Goal: Transaction & Acquisition: Purchase product/service

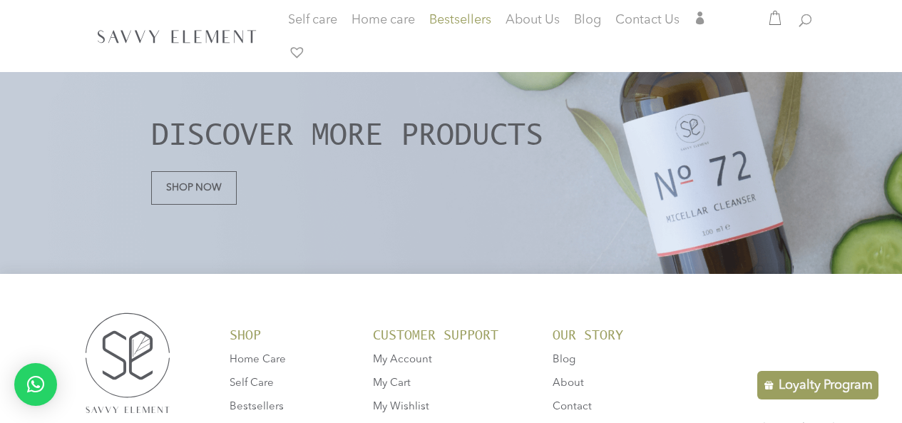
scroll to position [1315, 0]
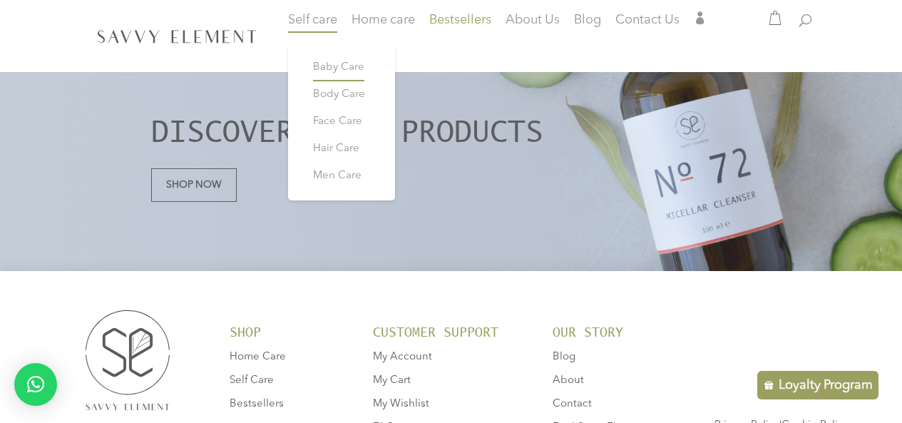
click at [335, 64] on span "Baby Care" at bounding box center [338, 67] width 51 height 11
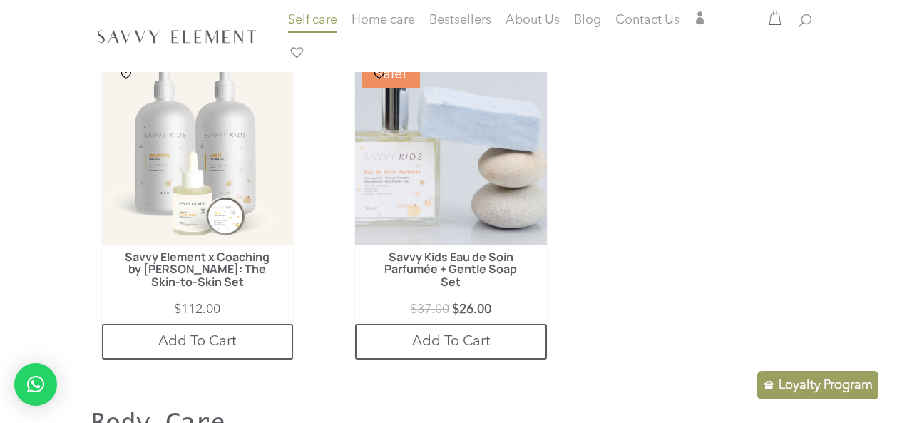
scroll to position [767, 0]
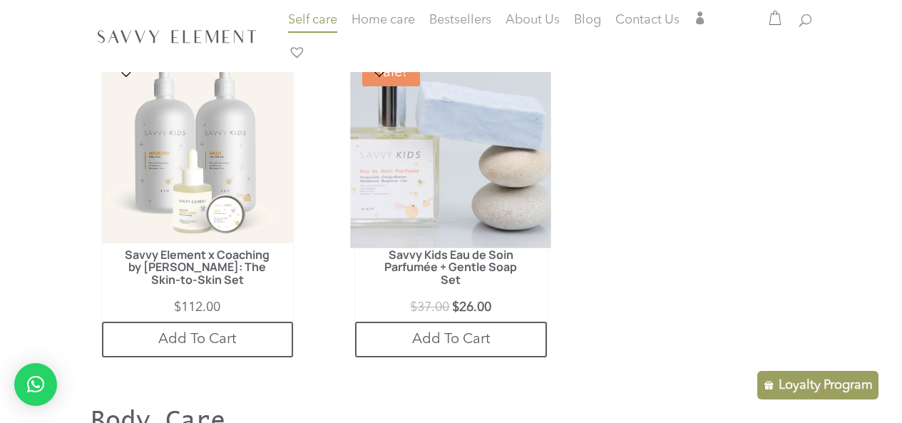
click at [504, 151] on img at bounding box center [451, 147] width 201 height 201
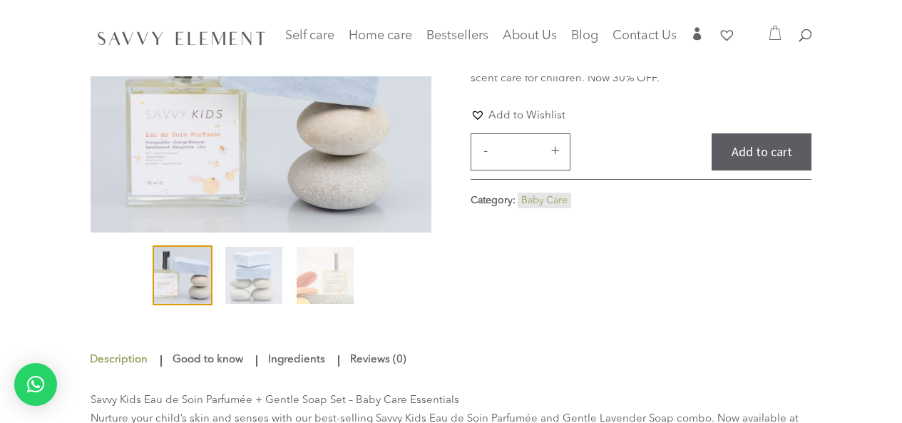
scroll to position [114, 0]
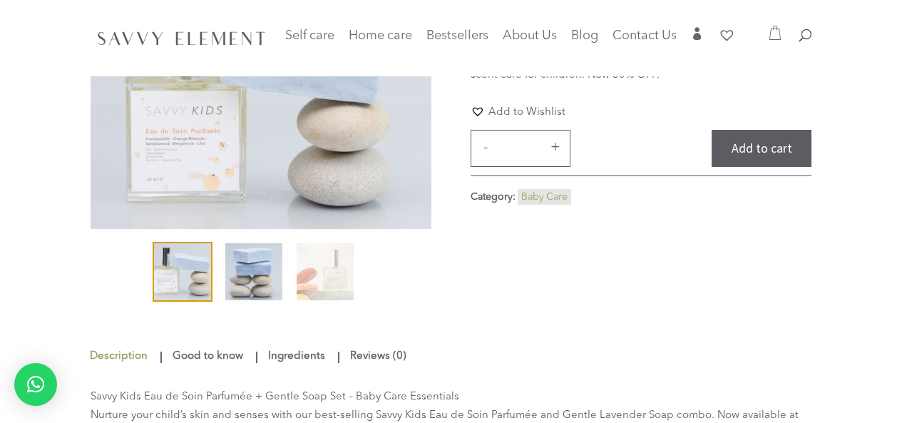
click at [258, 283] on div "🔍" at bounding box center [261, 145] width 341 height 342
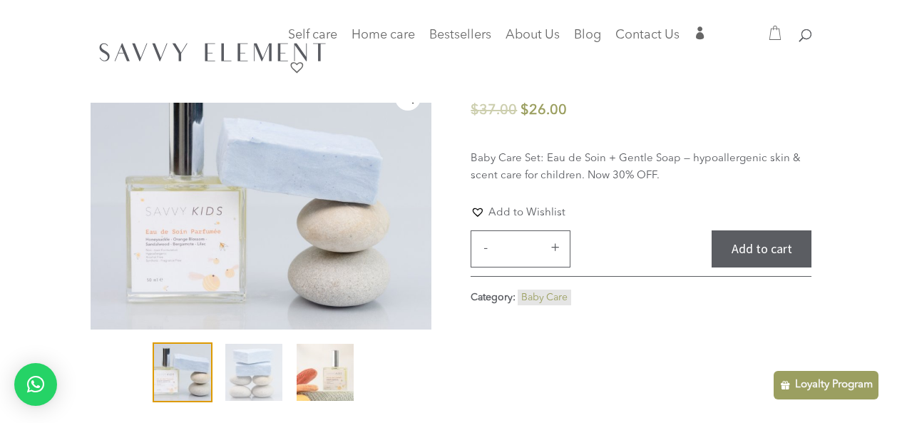
click at [306, 368] on img at bounding box center [325, 372] width 57 height 57
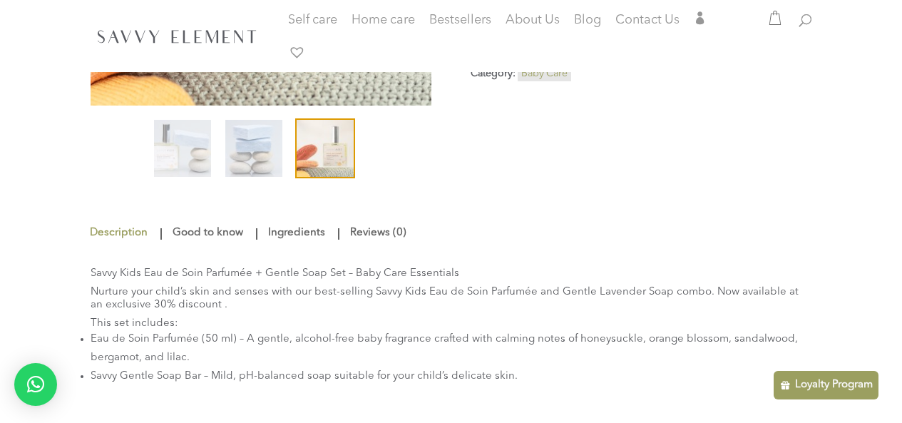
scroll to position [342, 0]
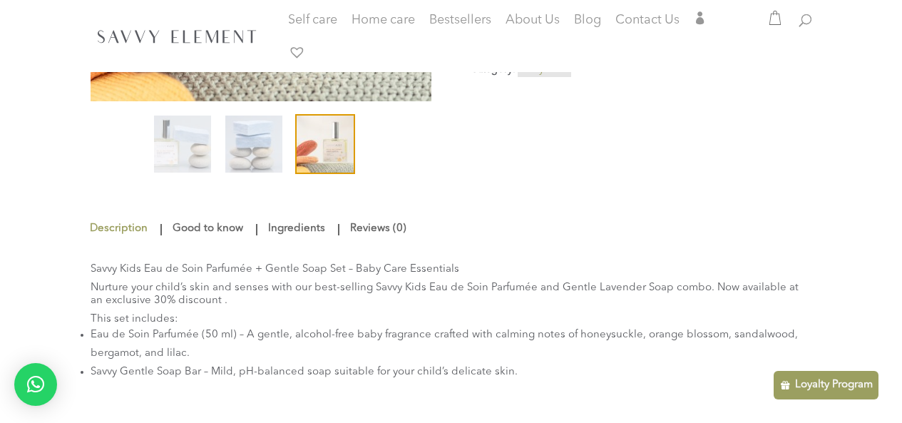
click at [235, 234] on link "Good to know" at bounding box center [208, 229] width 78 height 26
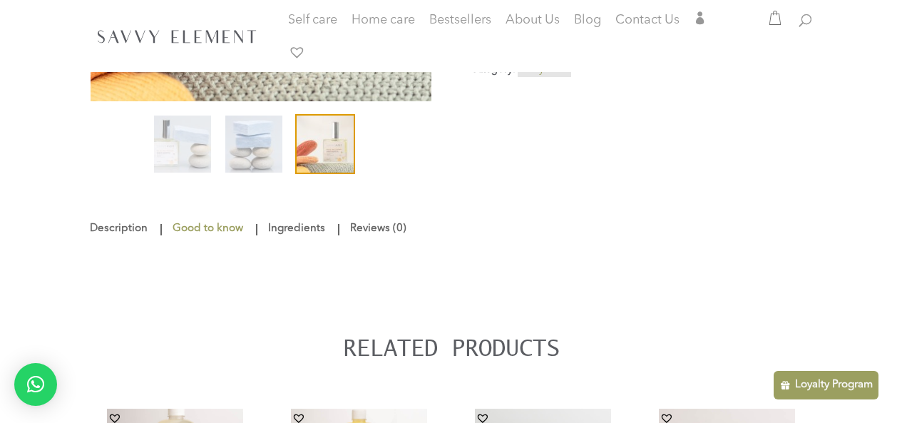
click at [141, 228] on link "Description" at bounding box center [120, 229] width 62 height 26
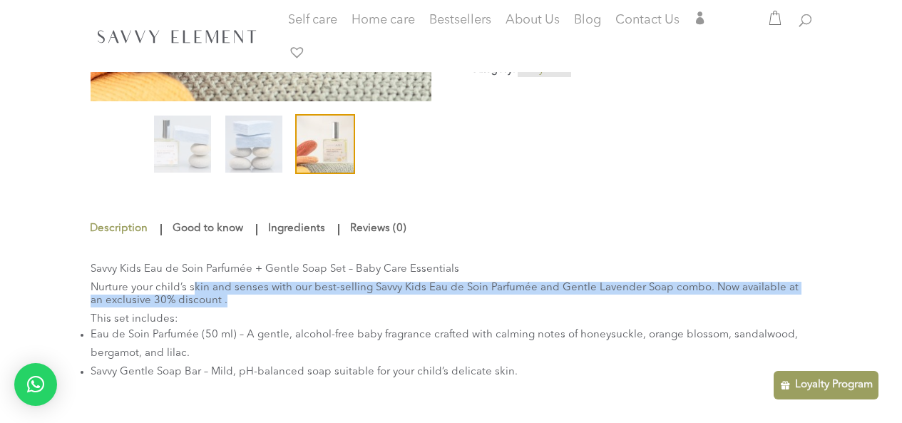
drag, startPoint x: 195, startPoint y: 286, endPoint x: 774, endPoint y: 300, distance: 579.4
click at [774, 300] on p "Nurture your child’s skin and senses with our best-selling Savvy Kids Eau de So…" at bounding box center [452, 297] width 722 height 31
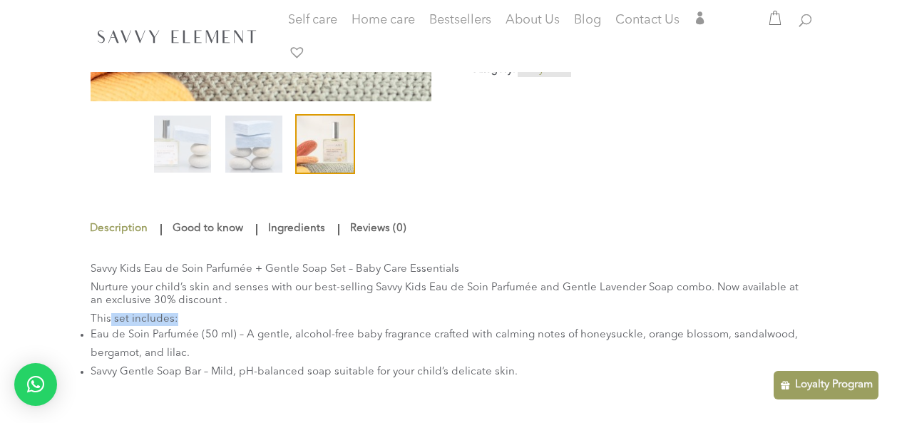
drag, startPoint x: 110, startPoint y: 317, endPoint x: 218, endPoint y: 324, distance: 108.6
click at [218, 324] on p "This set includes:" at bounding box center [452, 319] width 722 height 13
drag, startPoint x: 156, startPoint y: 335, endPoint x: 280, endPoint y: 337, distance: 124.9
click at [280, 337] on li "Eau de Soin Parfumée (50 ml) – A gentle, alcohol-free baby fragrance crafted wi…" at bounding box center [452, 344] width 722 height 37
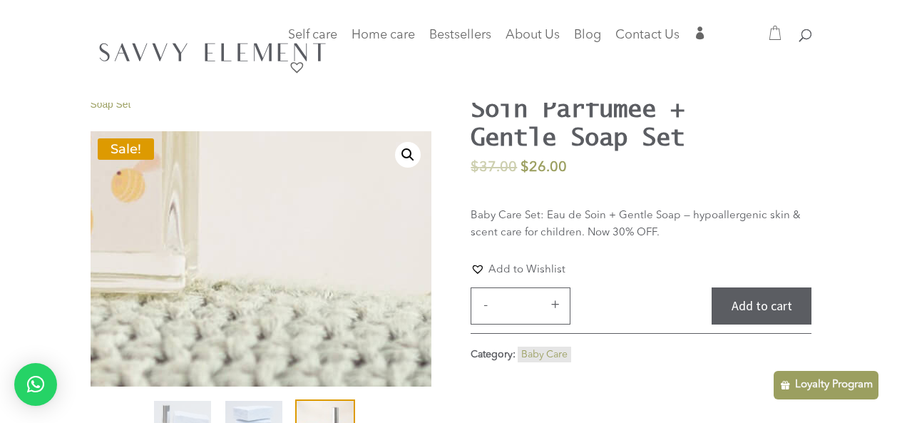
scroll to position [0, 0]
